Goal: Task Accomplishment & Management: Manage account settings

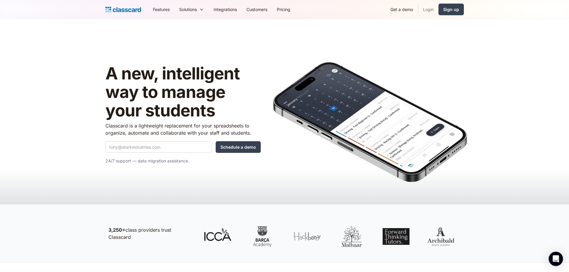
click at [430, 11] on link "Login" at bounding box center [428, 9] width 20 height 13
click at [426, 13] on link "Login" at bounding box center [428, 9] width 20 height 13
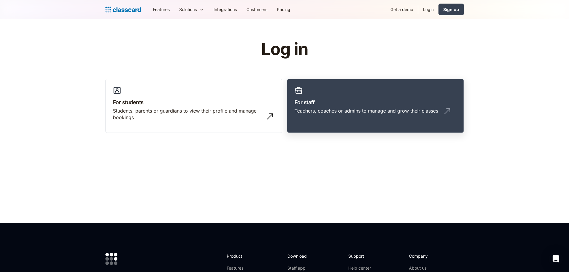
click at [333, 110] on div "Teachers, coaches or admins to manage and grow their classes" at bounding box center [367, 111] width 144 height 7
click at [340, 102] on h3 "For staff" at bounding box center [376, 102] width 162 height 8
